Goal: Register for event/course

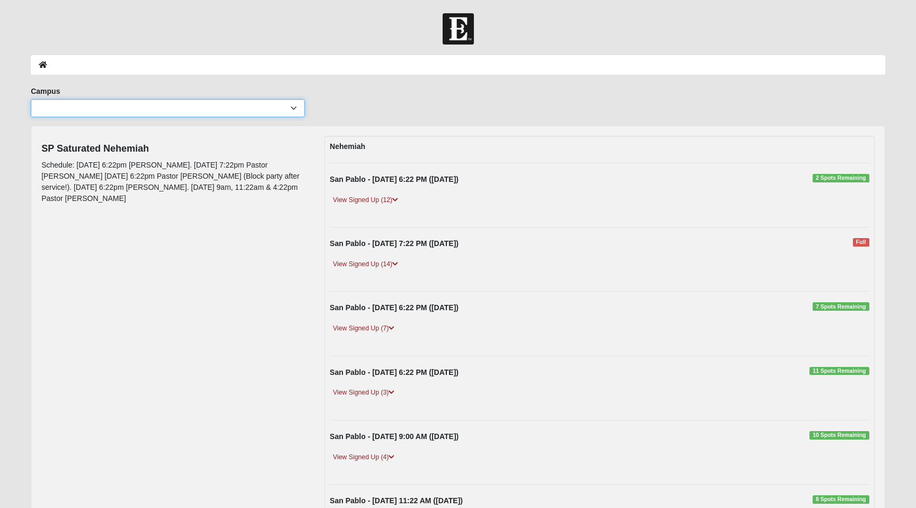
click at [294, 109] on select "Arlington Baymeadows Eleven22 Online Fleming Island Jesup Mandarin North Jax Or…" at bounding box center [168, 108] width 274 height 18
select select "3"
click at [31, 99] on select "Arlington Baymeadows Eleven22 Online Fleming Island Jesup Mandarin North Jax Or…" at bounding box center [168, 108] width 274 height 18
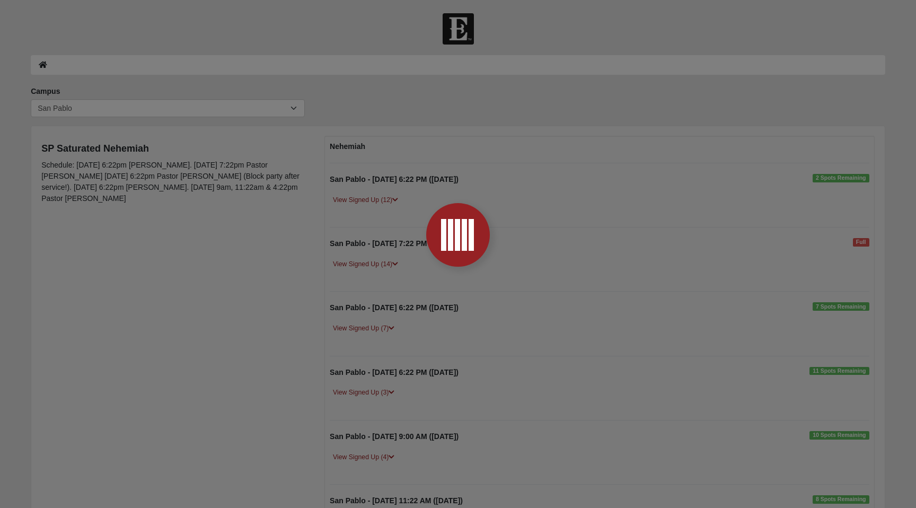
click at [83, 69] on div at bounding box center [458, 254] width 916 height 508
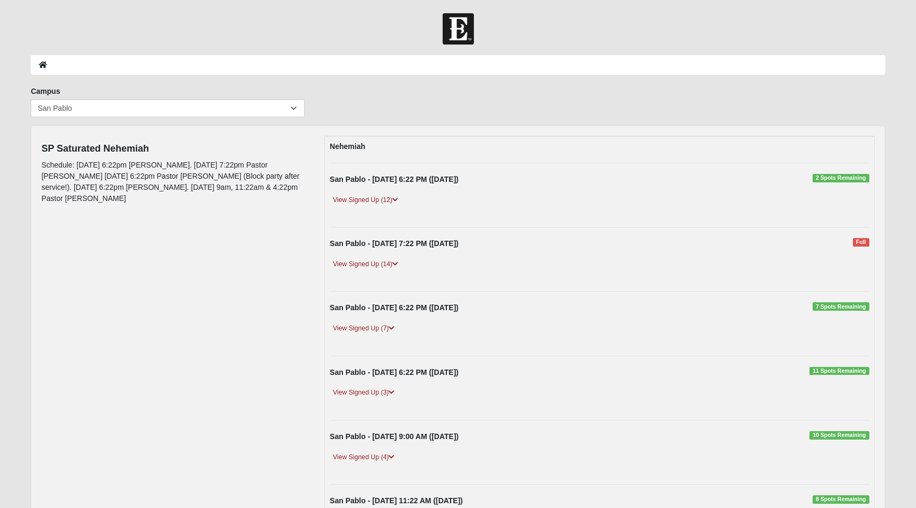
click at [122, 57] on ol at bounding box center [458, 65] width 855 height 20
click at [364, 200] on link "View Signed Up (12)" at bounding box center [366, 200] width 72 height 11
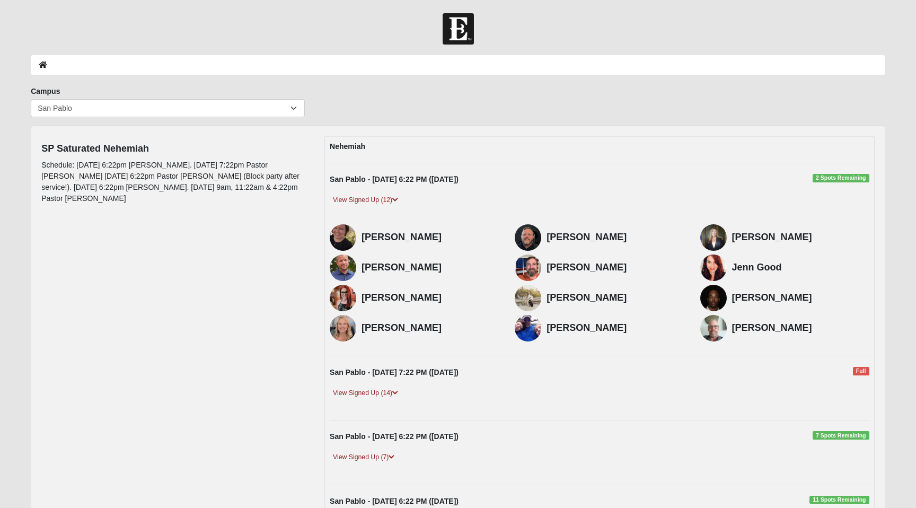
click at [834, 180] on span "2 Spots Remaining" at bounding box center [841, 178] width 57 height 8
click at [804, 60] on ol at bounding box center [458, 65] width 855 height 20
click at [799, 65] on ol at bounding box center [458, 65] width 855 height 20
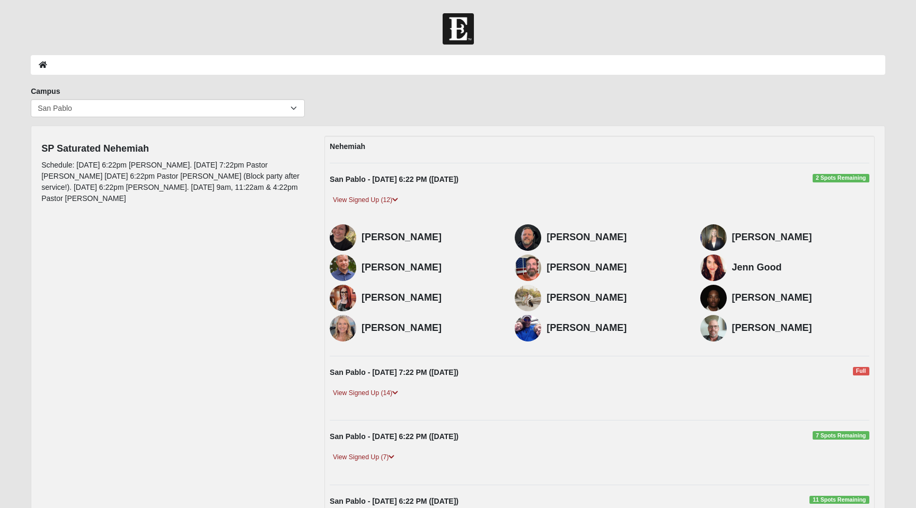
click at [799, 65] on ol at bounding box center [458, 65] width 855 height 20
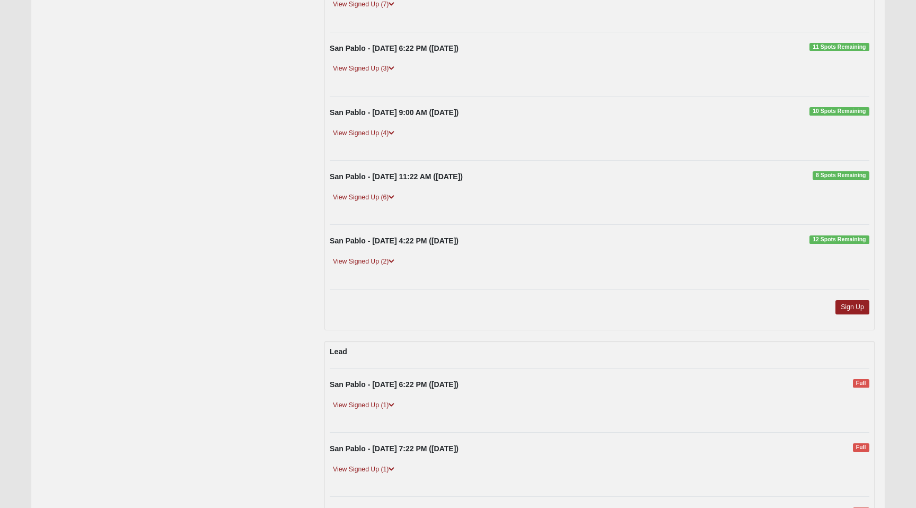
scroll to position [453, 0]
click at [860, 306] on link "Sign Up" at bounding box center [853, 307] width 34 height 14
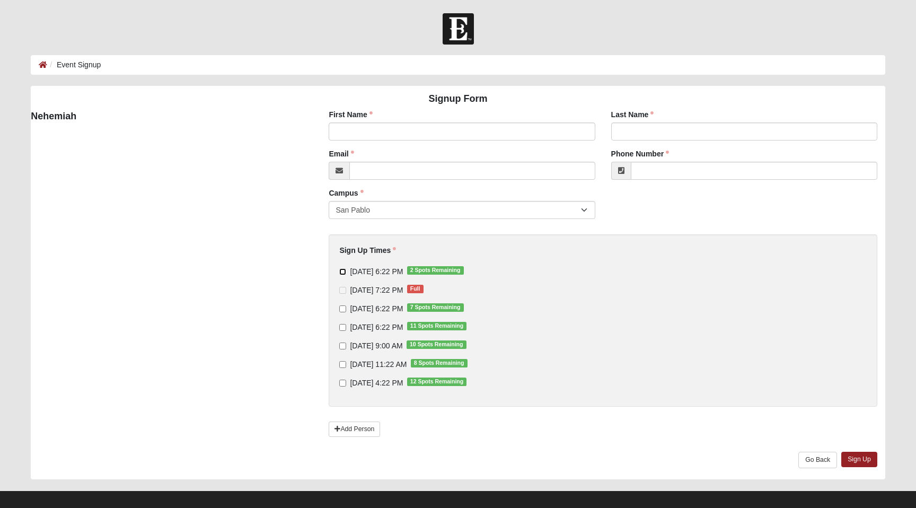
click at [344, 273] on input "[DATE] 6:22 PM 2 Spots Remaining" at bounding box center [342, 271] width 7 height 7
checkbox input "true"
click at [440, 130] on input "First Name" at bounding box center [462, 132] width 266 height 18
type input "[PERSON_NAME]"
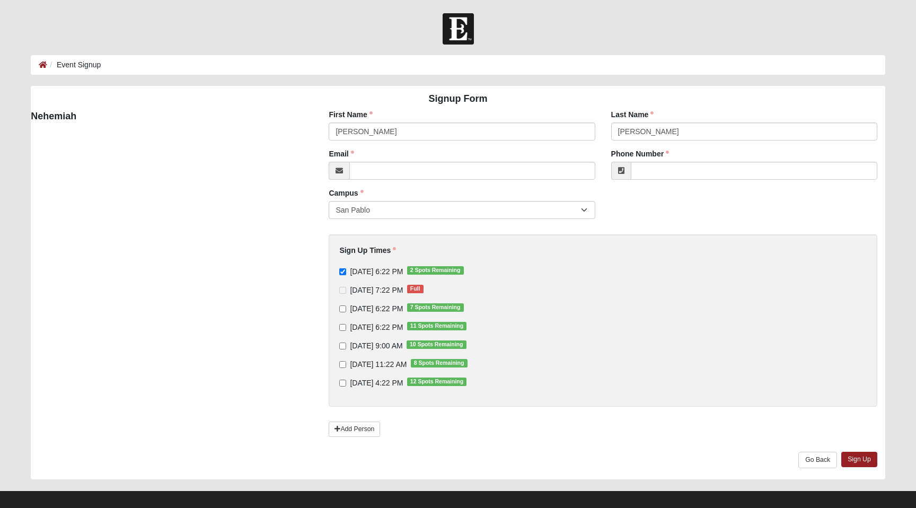
type input "[PERSON_NAME][EMAIL_ADDRESS][PERSON_NAME][DOMAIN_NAME]"
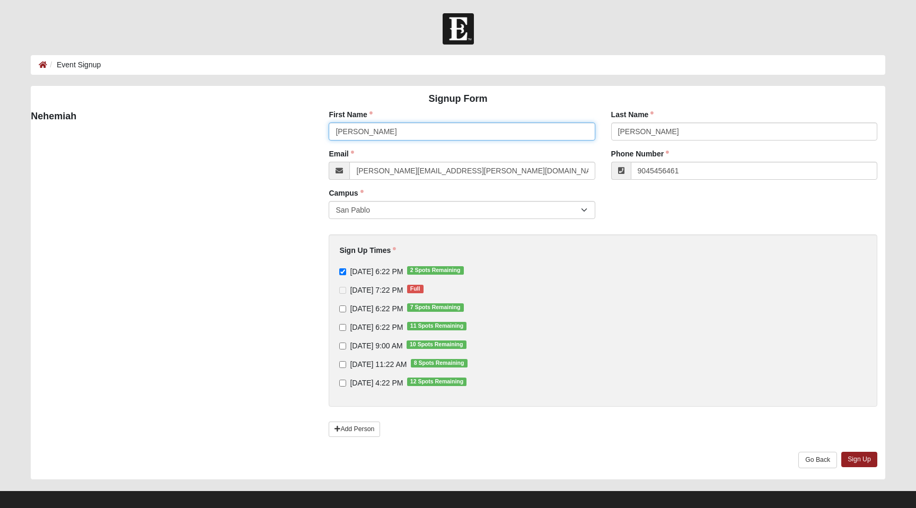
type input "[PHONE_NUMBER]"
click at [867, 460] on link "Sign Up" at bounding box center [860, 459] width 36 height 15
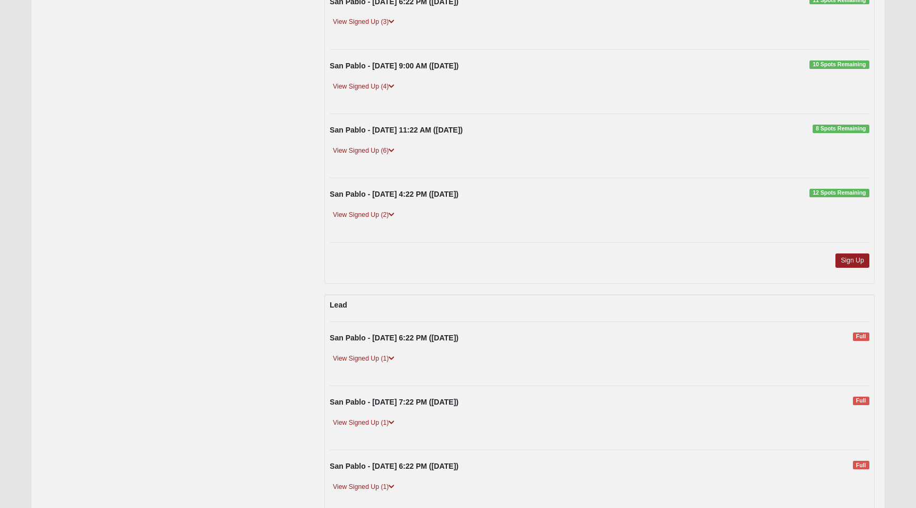
scroll to position [379, 0]
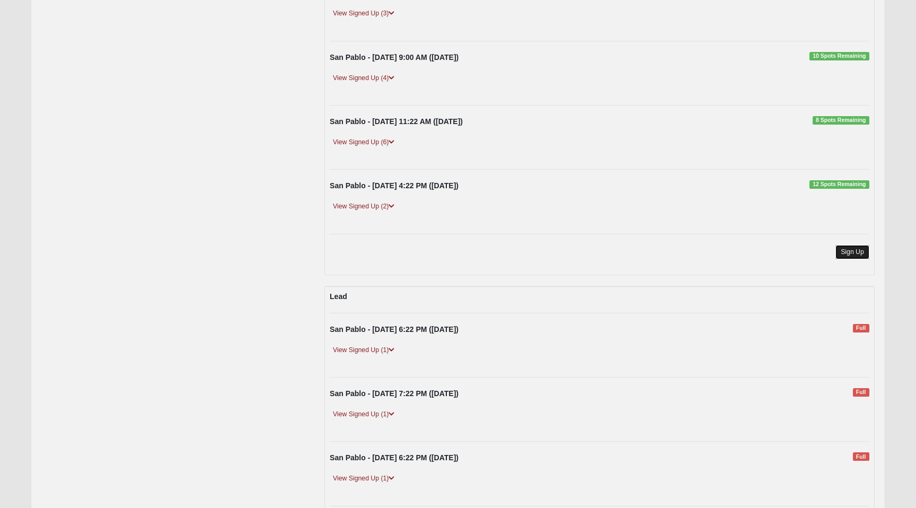
click at [854, 252] on link "Sign Up" at bounding box center [853, 252] width 34 height 14
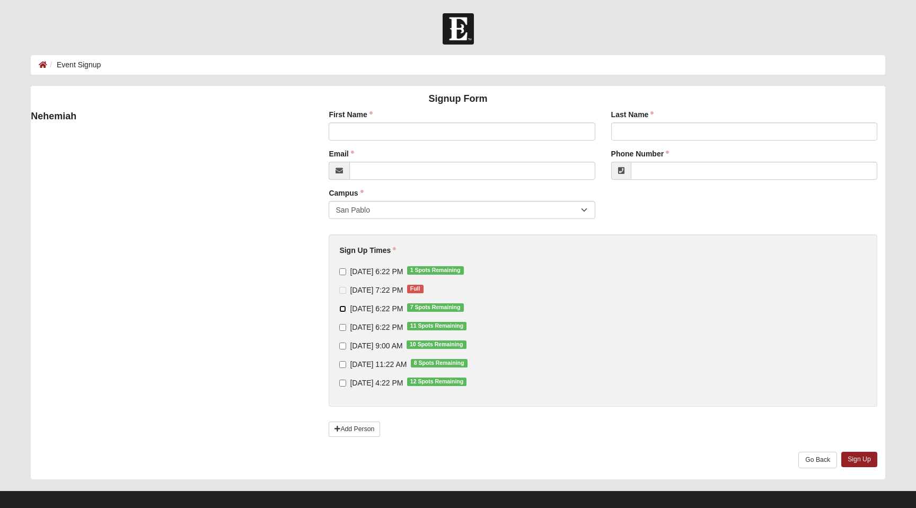
click at [343, 310] on input "9/12/2025 6:22 PM 7 Spots Remaining" at bounding box center [342, 308] width 7 height 7
checkbox input "true"
click at [343, 347] on input "9/14/2025 9:00 AM 10 Spots Remaining" at bounding box center [342, 346] width 7 height 7
checkbox input "true"
click at [371, 135] on input "First Name" at bounding box center [462, 132] width 266 height 18
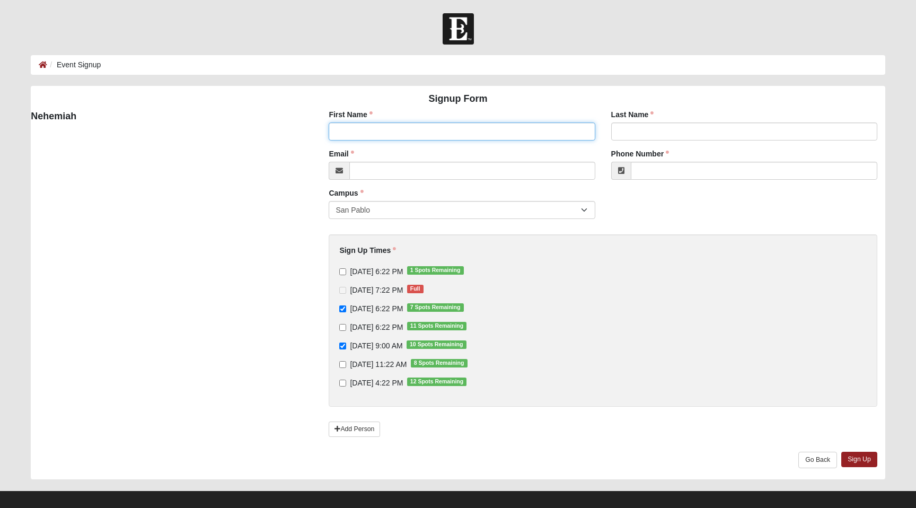
type input "[PERSON_NAME]"
type input "[PERSON_NAME][EMAIL_ADDRESS][PERSON_NAME][DOMAIN_NAME]"
type input "[PHONE_NUMBER]"
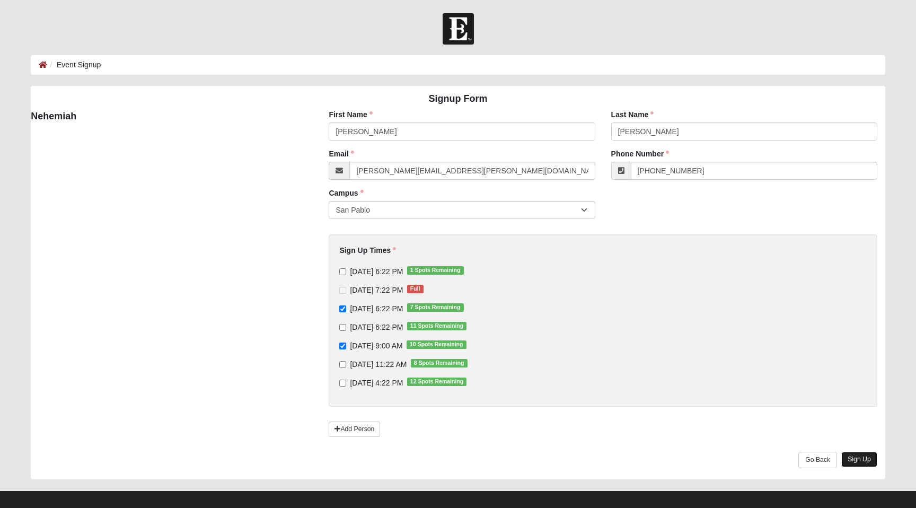
click at [864, 460] on link "Sign Up" at bounding box center [860, 459] width 36 height 15
